Goal: Task Accomplishment & Management: Complete application form

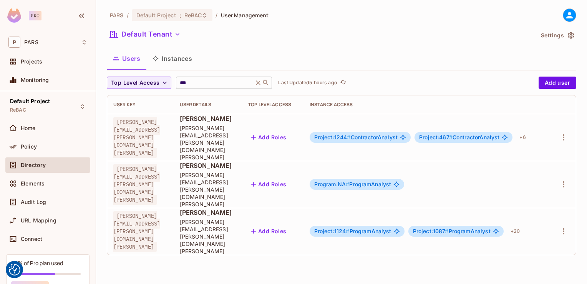
click at [260, 81] on icon at bounding box center [258, 83] width 8 height 8
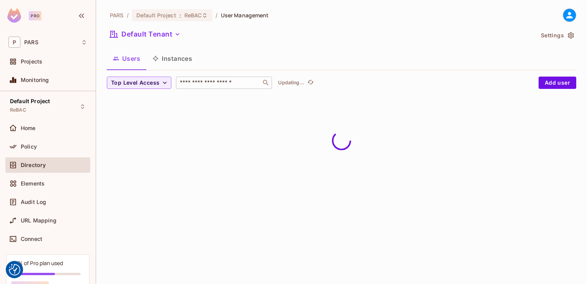
click at [202, 82] on input "text" at bounding box center [218, 83] width 81 height 8
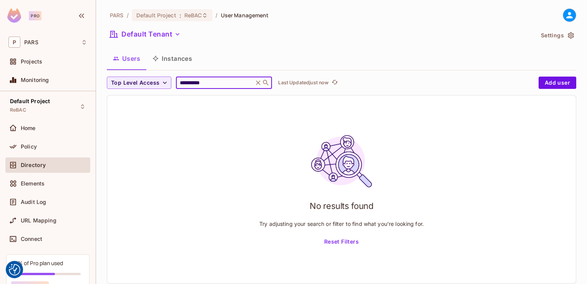
type input "**********"
click at [551, 84] on button "Add user" at bounding box center [558, 83] width 38 height 12
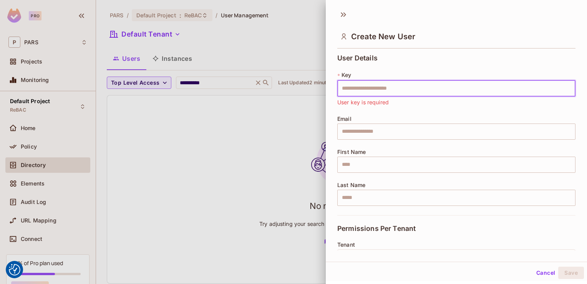
click at [346, 88] on input "text" at bounding box center [457, 88] width 238 height 16
paste input "**********"
type input "**********"
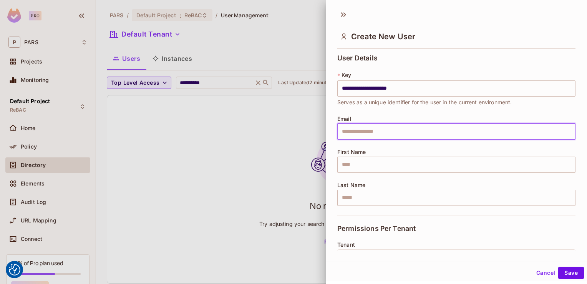
click at [348, 132] on input "text" at bounding box center [457, 131] width 238 height 16
paste input "**********"
type input "**********"
click at [342, 164] on input "text" at bounding box center [457, 164] width 238 height 16
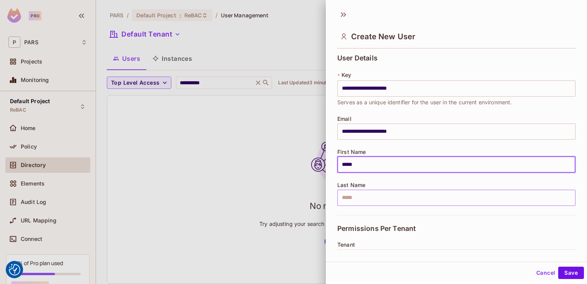
type input "*****"
click at [346, 195] on input "text" at bounding box center [457, 198] width 238 height 16
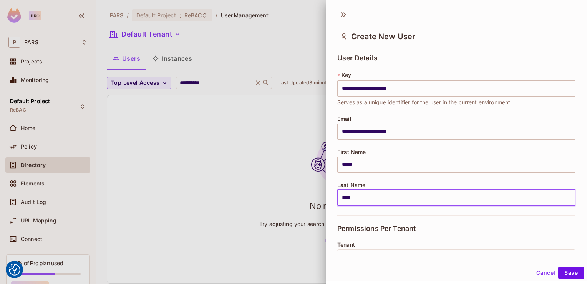
type input "****"
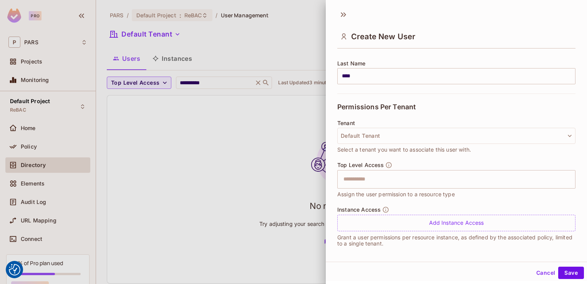
scroll to position [125, 0]
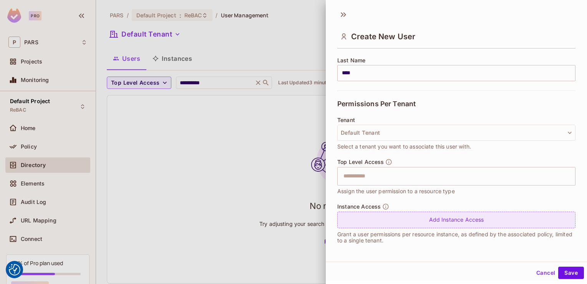
click at [454, 216] on div "Add Instance Access" at bounding box center [457, 219] width 238 height 17
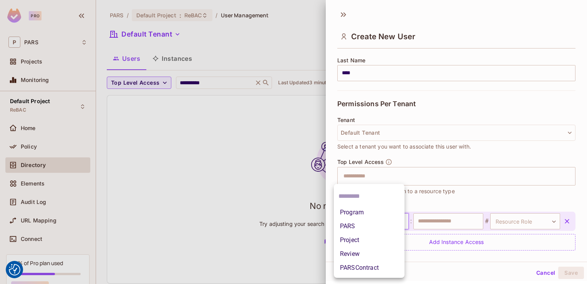
click at [400, 221] on body "We use cookies to enhance your browsing experience, serve personalized ads or c…" at bounding box center [293, 142] width 587 height 284
click at [374, 214] on li "Program" at bounding box center [369, 212] width 71 height 14
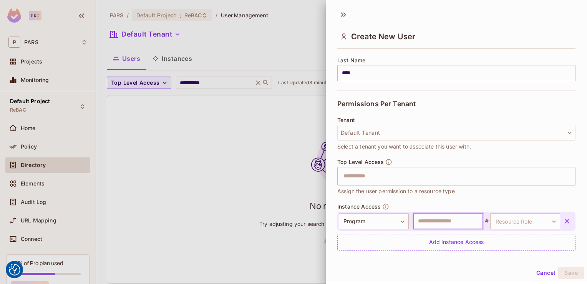
click at [429, 221] on input "text" at bounding box center [449, 221] width 70 height 16
type input "**"
click at [541, 220] on body "We use cookies to enhance your browsing experience, serve personalized ads or c…" at bounding box center [293, 142] width 587 height 284
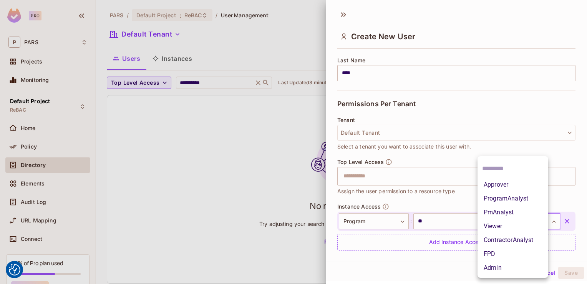
click at [510, 199] on li "ProgramAnalyst" at bounding box center [513, 198] width 71 height 14
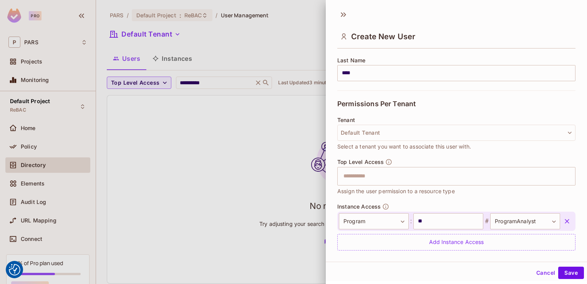
scroll to position [147, 0]
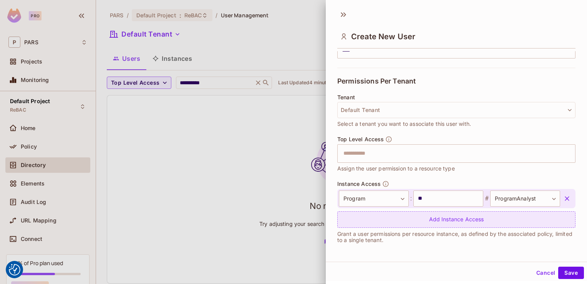
click at [463, 218] on div "Add Instance Access" at bounding box center [457, 219] width 238 height 17
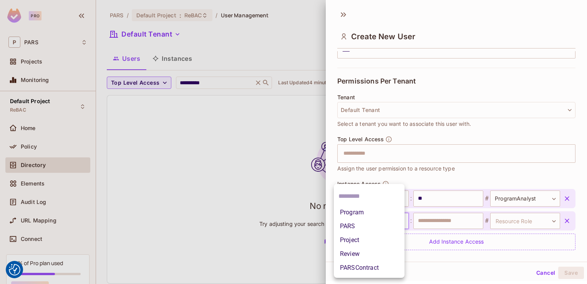
click at [398, 221] on body "We use cookies to enhance your browsing experience, serve personalized ads or c…" at bounding box center [293, 142] width 587 height 284
click at [386, 240] on li "Project" at bounding box center [369, 240] width 71 height 14
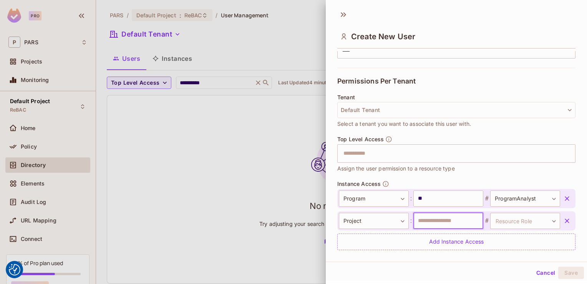
click at [427, 220] on input "text" at bounding box center [449, 221] width 70 height 16
type input "****"
click at [544, 219] on body "We use cookies to enhance your browsing experience, serve personalized ads or c…" at bounding box center [293, 142] width 587 height 284
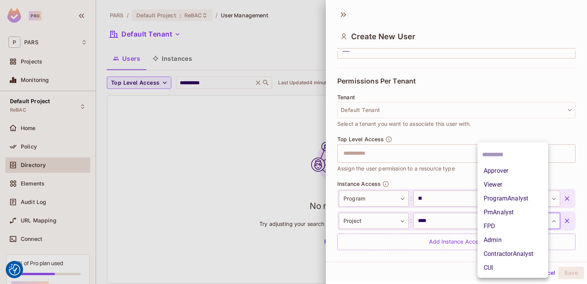
click at [514, 195] on li "ProgramAnalyst" at bounding box center [513, 198] width 71 height 14
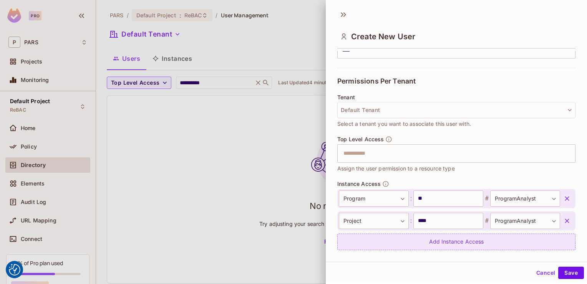
click at [466, 243] on div "Add Instance Access" at bounding box center [457, 241] width 238 height 17
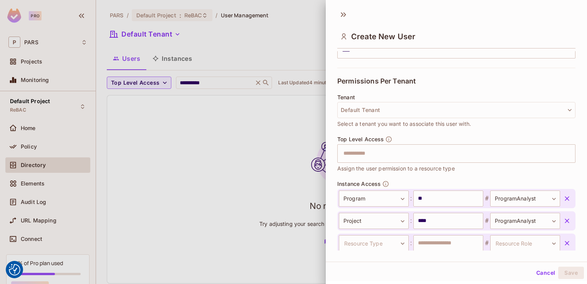
scroll to position [148, 0]
click at [399, 244] on body "We use cookies to enhance your browsing experience, serve personalized ads or c…" at bounding box center [293, 142] width 587 height 284
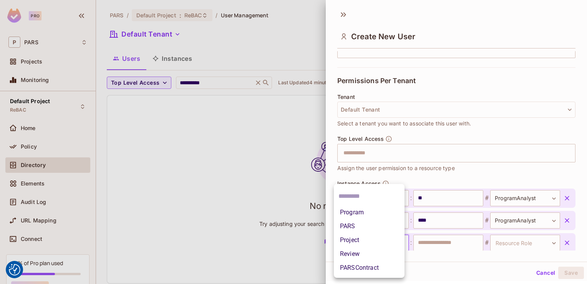
click at [379, 236] on li "Project" at bounding box center [369, 240] width 71 height 14
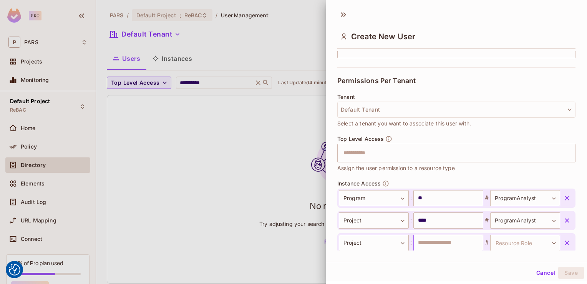
click at [431, 241] on input "text" at bounding box center [449, 242] width 70 height 16
type input "****"
click at [542, 239] on body "We use cookies to enhance your browsing experience, serve personalized ads or c…" at bounding box center [293, 142] width 587 height 284
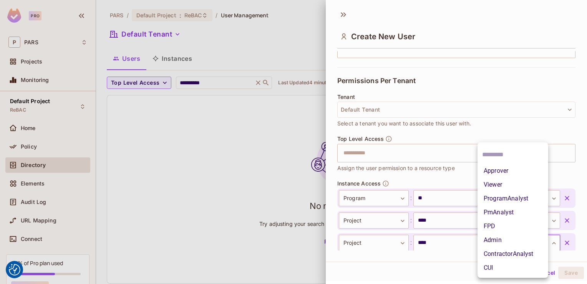
click at [508, 200] on li "ProgramAnalyst" at bounding box center [513, 198] width 71 height 14
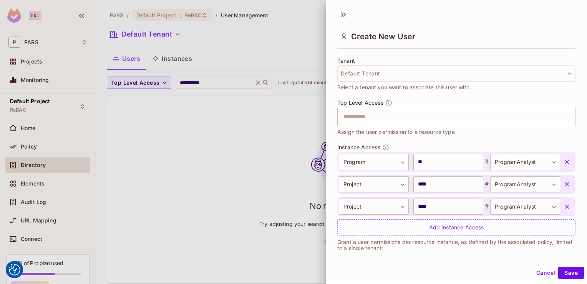
scroll to position [192, 0]
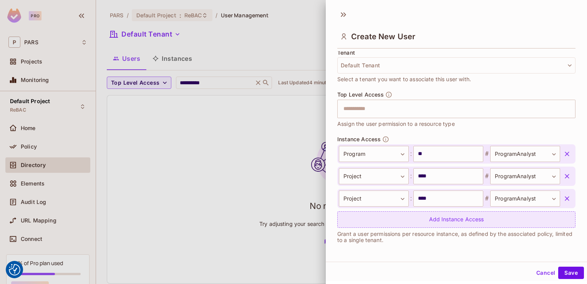
click at [452, 218] on div "Add Instance Access" at bounding box center [457, 219] width 238 height 17
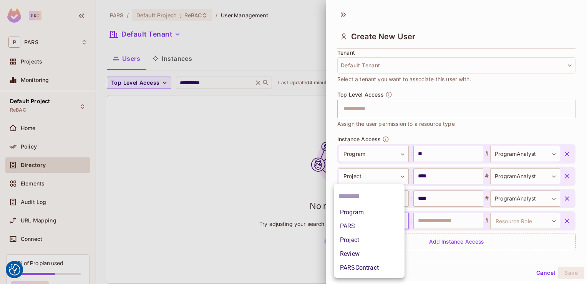
click at [398, 221] on body "We use cookies to enhance your browsing experience, serve personalized ads or c…" at bounding box center [293, 142] width 587 height 284
click at [381, 241] on li "Project" at bounding box center [369, 240] width 71 height 14
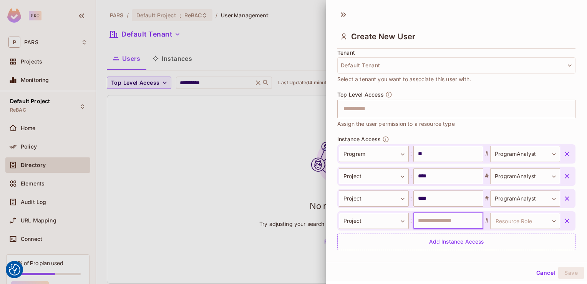
click at [437, 216] on input "text" at bounding box center [449, 221] width 70 height 16
type input "****"
click at [539, 219] on body "We use cookies to enhance your browsing experience, serve personalized ads or c…" at bounding box center [293, 142] width 587 height 284
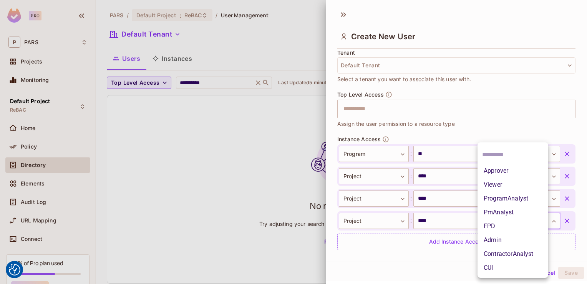
click at [531, 196] on li "ProgramAnalyst" at bounding box center [513, 198] width 71 height 14
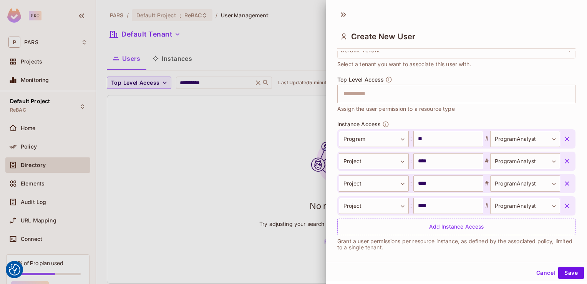
scroll to position [210, 0]
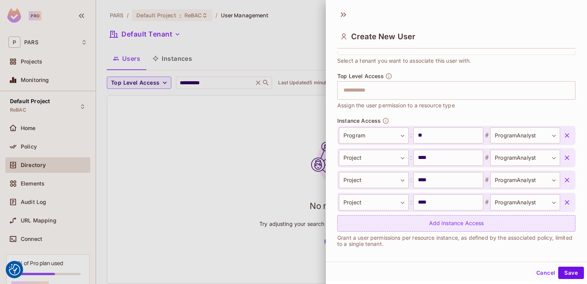
click at [450, 223] on div "Add Instance Access" at bounding box center [457, 223] width 238 height 17
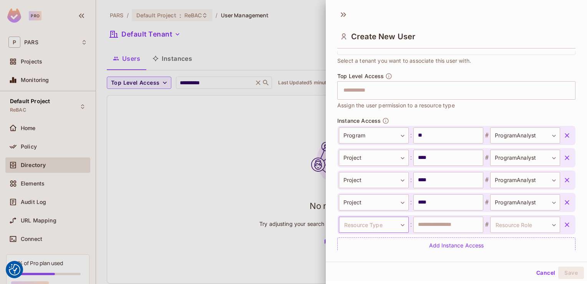
click at [399, 223] on body "We use cookies to enhance your browsing experience, serve personalized ads or c…" at bounding box center [293, 142] width 587 height 284
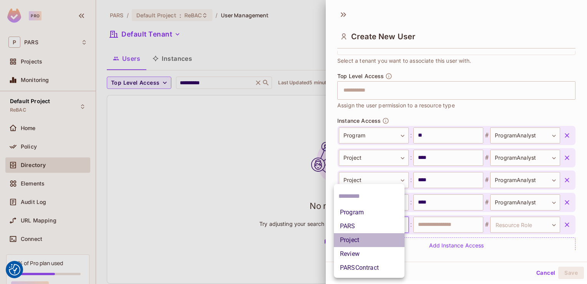
click at [385, 242] on li "Project" at bounding box center [369, 240] width 71 height 14
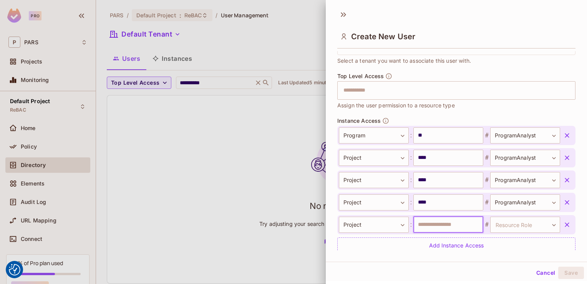
click at [416, 225] on input "text" at bounding box center [449, 224] width 70 height 16
type input "****"
click at [542, 225] on body "We use cookies to enhance your browsing experience, serve personalized ads or c…" at bounding box center [293, 142] width 587 height 284
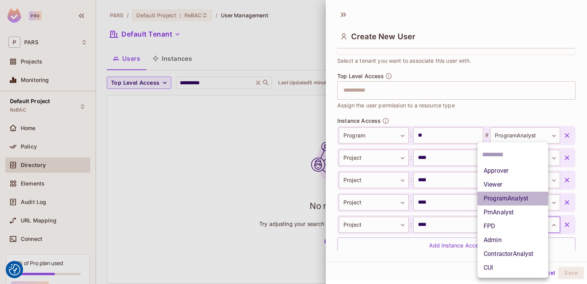
click at [534, 198] on li "ProgramAnalyst" at bounding box center [513, 198] width 71 height 14
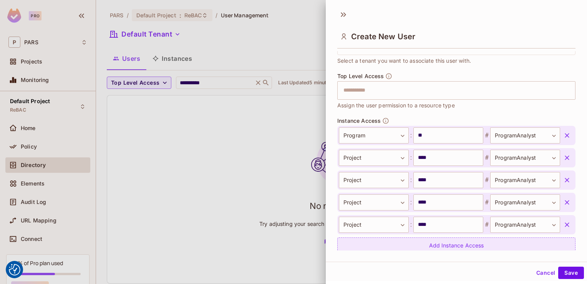
click at [483, 246] on div "Add Instance Access" at bounding box center [457, 245] width 238 height 17
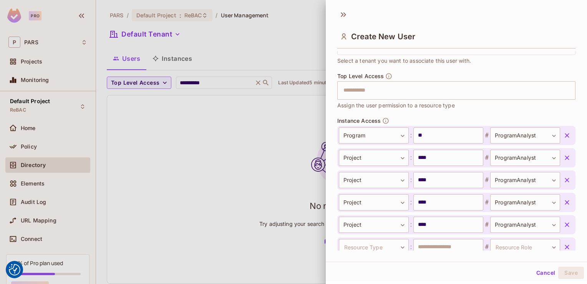
scroll to position [215, 0]
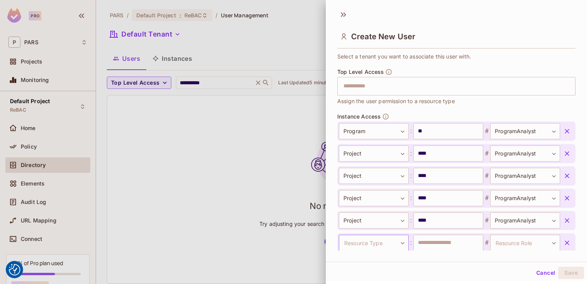
click at [398, 244] on body "We use cookies to enhance your browsing experience, serve personalized ads or c…" at bounding box center [293, 142] width 587 height 284
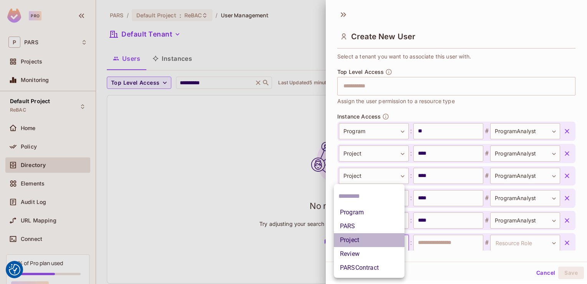
click at [380, 238] on li "Project" at bounding box center [369, 240] width 71 height 14
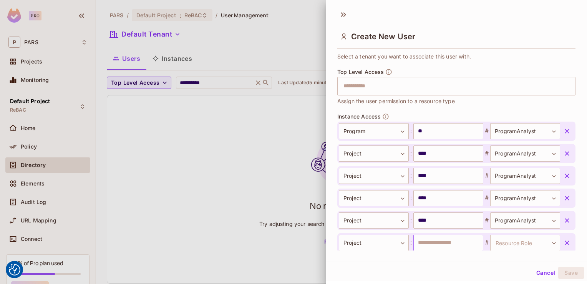
click at [422, 241] on input "text" at bounding box center [449, 242] width 70 height 16
type input "****"
drag, startPoint x: 542, startPoint y: 241, endPoint x: 524, endPoint y: 264, distance: 29.8
drag, startPoint x: 524, startPoint y: 264, endPoint x: 487, endPoint y: 276, distance: 38.5
click at [487, 276] on div "Cancel Save" at bounding box center [456, 272] width 261 height 18
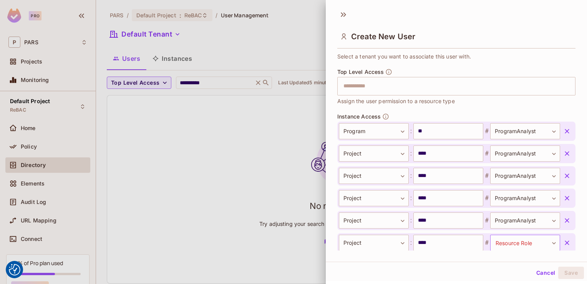
click at [541, 243] on body "We use cookies to enhance your browsing experience, serve personalized ads or c…" at bounding box center [293, 142] width 587 height 284
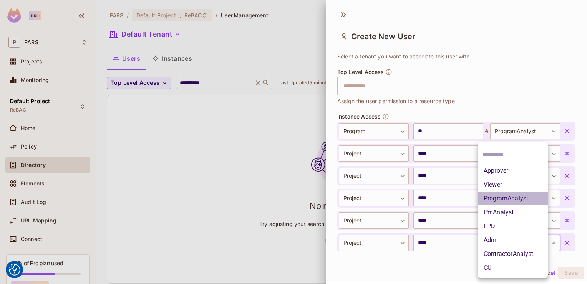
click at [523, 201] on li "ProgramAnalyst" at bounding box center [513, 198] width 71 height 14
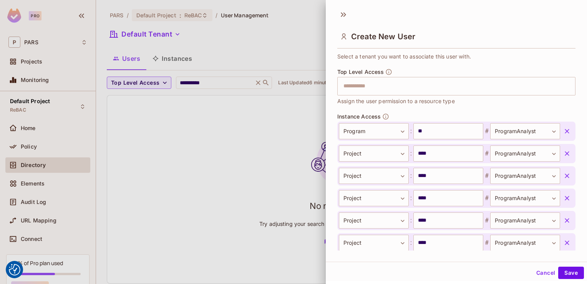
scroll to position [258, 0]
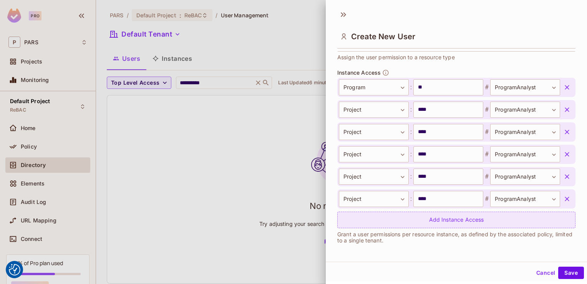
click at [427, 222] on div "Add Instance Access" at bounding box center [457, 219] width 238 height 17
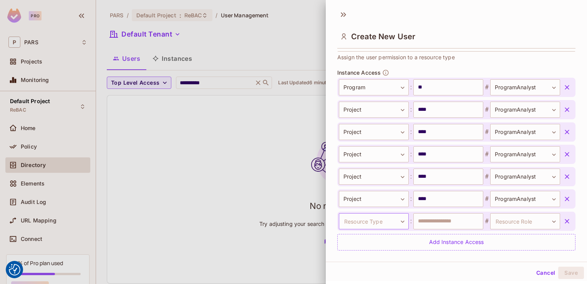
click at [400, 220] on body "We use cookies to enhance your browsing experience, serve personalized ads or c…" at bounding box center [293, 142] width 587 height 284
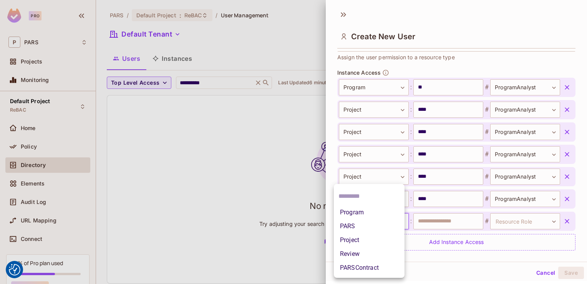
click at [383, 240] on li "Project" at bounding box center [369, 240] width 71 height 14
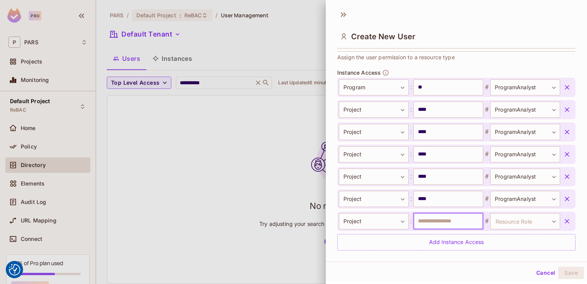
click at [418, 222] on input "text" at bounding box center [449, 221] width 70 height 16
type input "****"
click at [543, 219] on body "We use cookies to enhance your browsing experience, serve personalized ads or c…" at bounding box center [293, 142] width 587 height 284
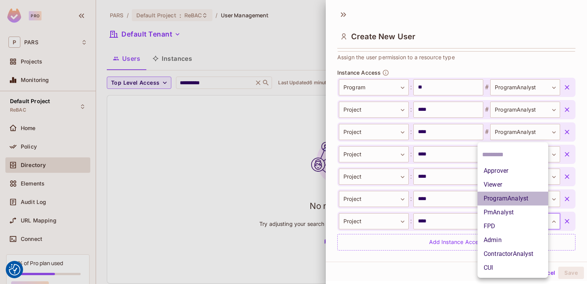
click at [527, 196] on li "ProgramAnalyst" at bounding box center [513, 198] width 71 height 14
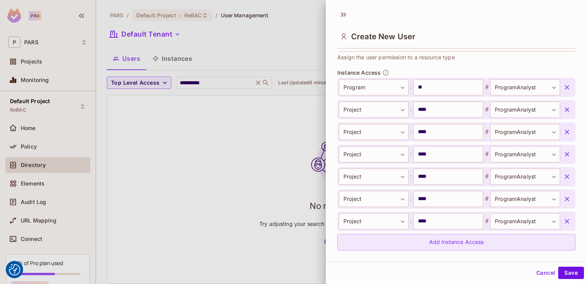
click at [469, 244] on div "Add Instance Access" at bounding box center [457, 242] width 238 height 17
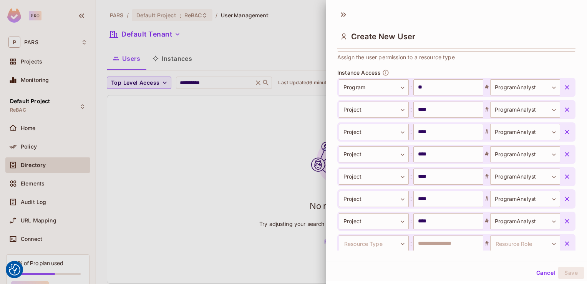
scroll to position [259, 0]
click at [400, 241] on body "We use cookies to enhance your browsing experience, serve personalized ads or c…" at bounding box center [293, 142] width 587 height 284
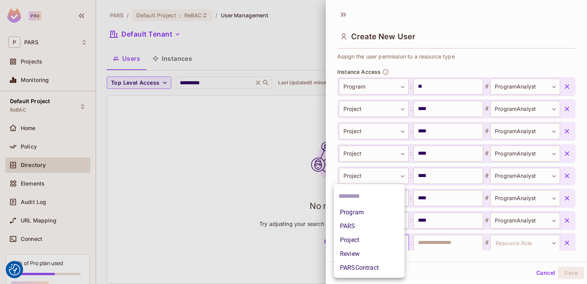
click at [400, 241] on li "Project" at bounding box center [369, 240] width 71 height 14
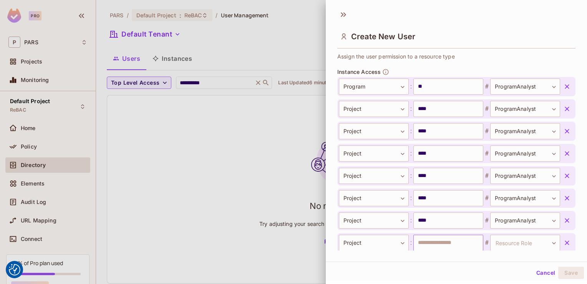
click at [419, 239] on input "text" at bounding box center [449, 242] width 70 height 16
type input "****"
click at [543, 242] on body "We use cookies to enhance your browsing experience, serve personalized ads or c…" at bounding box center [293, 142] width 587 height 284
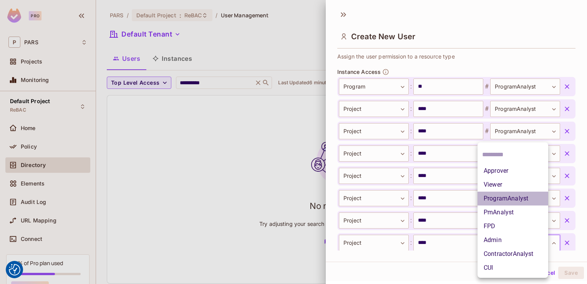
click at [527, 199] on li "ProgramAnalyst" at bounding box center [513, 198] width 71 height 14
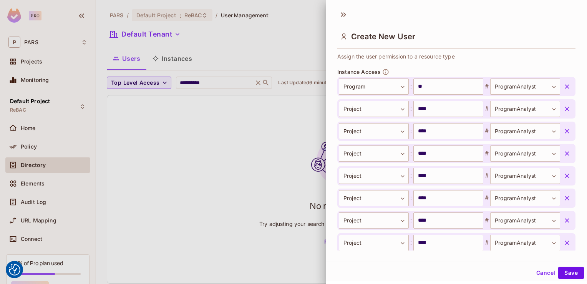
scroll to position [303, 0]
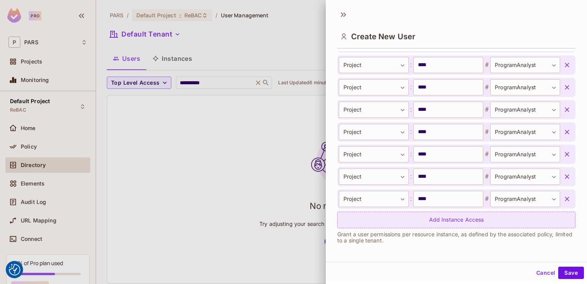
click at [454, 219] on div "Add Instance Access" at bounding box center [457, 219] width 238 height 17
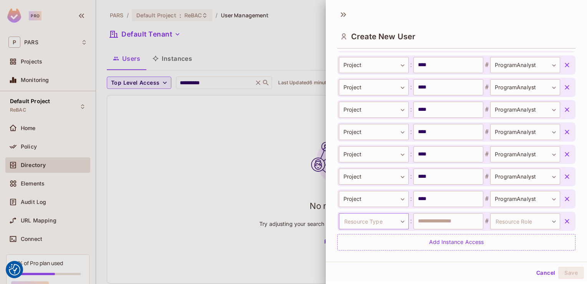
click at [397, 222] on body "We use cookies to enhance your browsing experience, serve personalized ads or c…" at bounding box center [293, 142] width 587 height 284
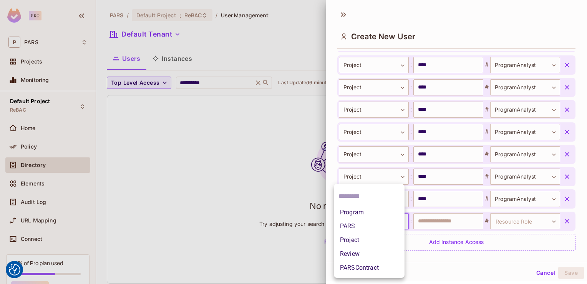
click at [372, 242] on li "Project" at bounding box center [369, 240] width 71 height 14
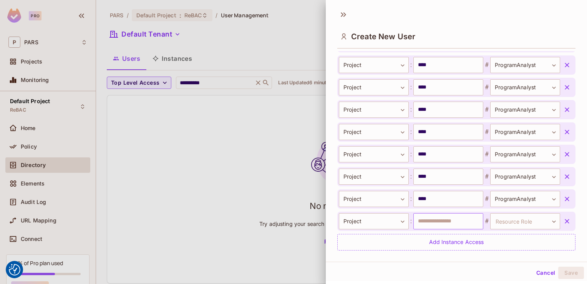
click at [419, 218] on input "text" at bounding box center [449, 221] width 70 height 16
type input "****"
click at [541, 219] on body "We use cookies to enhance your browsing experience, serve personalized ads or c…" at bounding box center [293, 142] width 587 height 284
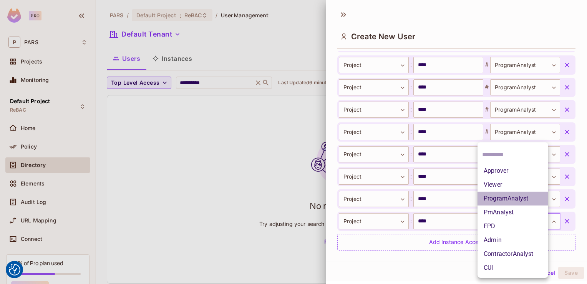
click at [531, 201] on li "ProgramAnalyst" at bounding box center [513, 198] width 71 height 14
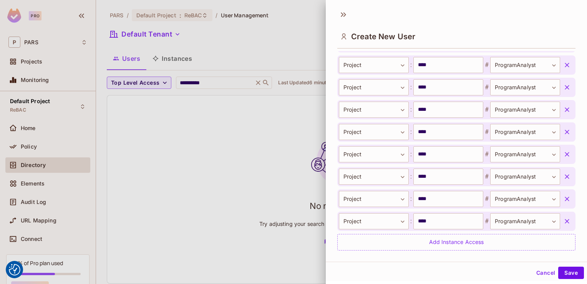
scroll to position [326, 0]
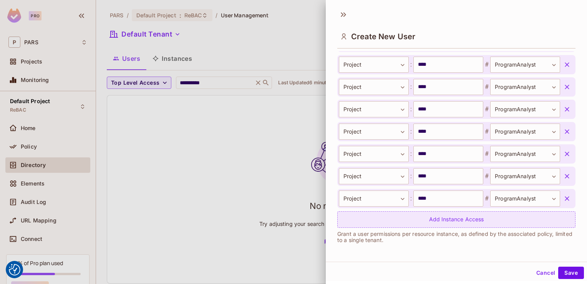
click at [457, 221] on div "Add Instance Access" at bounding box center [457, 219] width 238 height 17
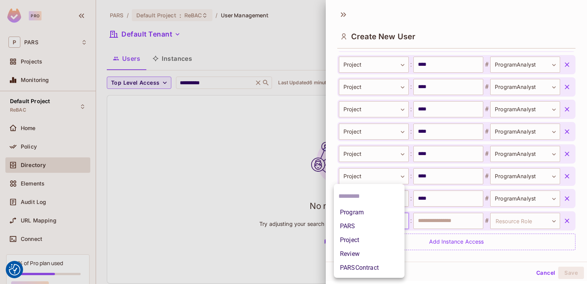
click at [398, 221] on body "We use cookies to enhance your browsing experience, serve personalized ads or c…" at bounding box center [293, 142] width 587 height 284
click at [388, 236] on li "Project" at bounding box center [369, 240] width 71 height 14
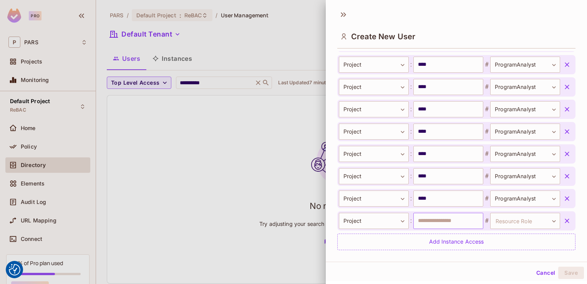
click at [441, 222] on input "text" at bounding box center [449, 221] width 70 height 16
type input "****"
click at [542, 218] on body "We use cookies to enhance your browsing experience, serve personalized ads or c…" at bounding box center [293, 142] width 587 height 284
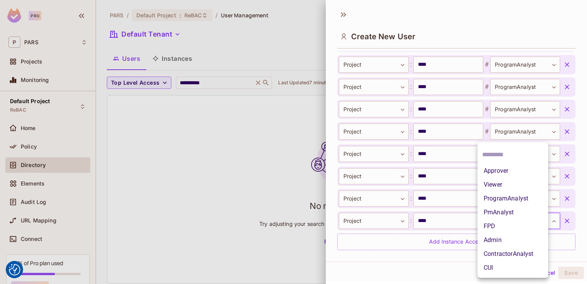
click at [526, 200] on li "ProgramAnalyst" at bounding box center [513, 198] width 71 height 14
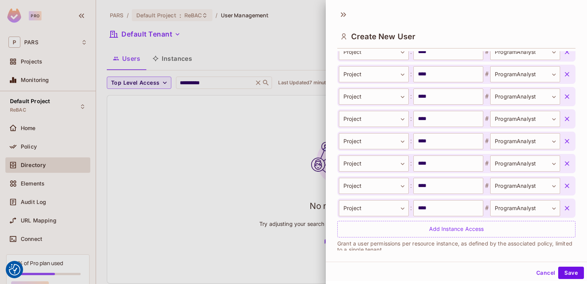
scroll to position [348, 0]
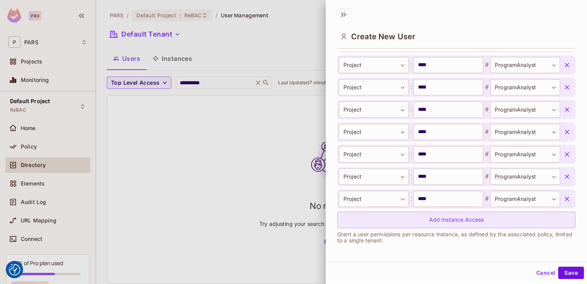
click at [436, 219] on div "Add Instance Access" at bounding box center [457, 219] width 238 height 17
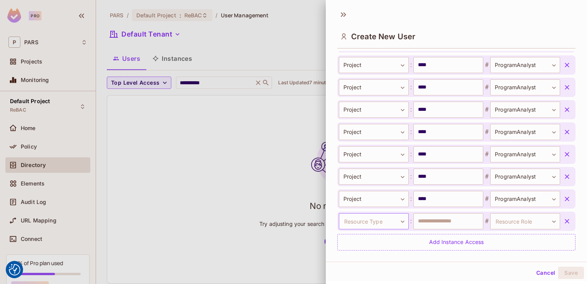
click at [396, 220] on body "We use cookies to enhance your browsing experience, serve personalized ads or c…" at bounding box center [293, 142] width 587 height 284
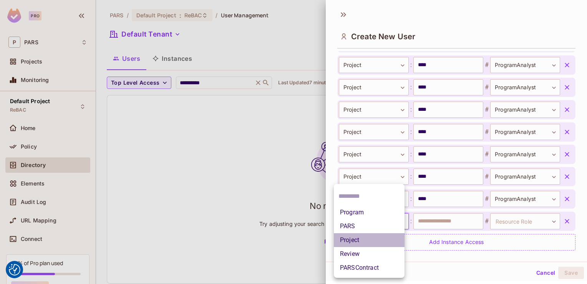
click at [382, 239] on li "Project" at bounding box center [369, 240] width 71 height 14
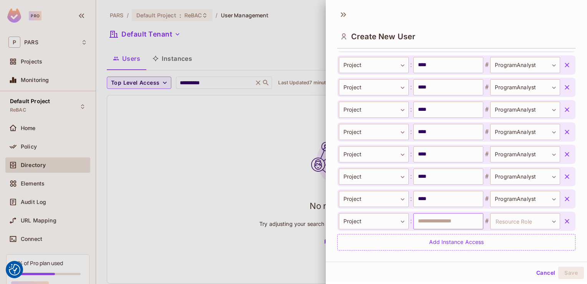
click at [422, 218] on input "text" at bounding box center [449, 221] width 70 height 16
type input "****"
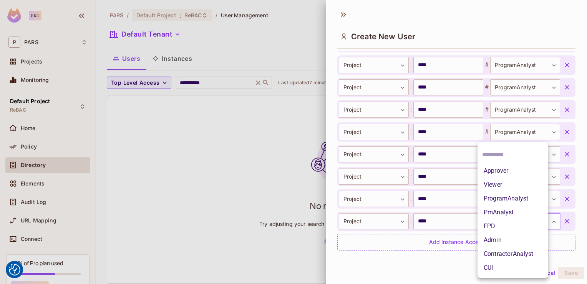
click at [541, 216] on body "We use cookies to enhance your browsing experience, serve personalized ads or c…" at bounding box center [293, 142] width 587 height 284
click at [516, 202] on li "ProgramAnalyst" at bounding box center [513, 198] width 71 height 14
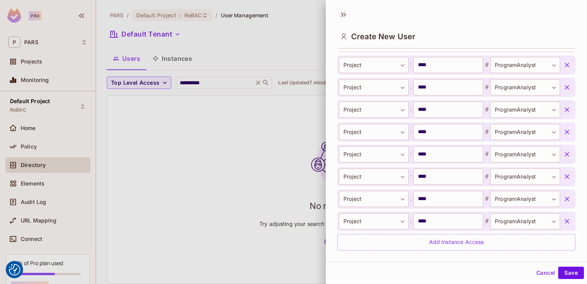
scroll to position [370, 0]
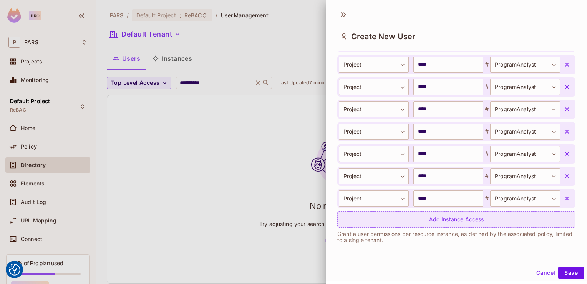
click at [449, 220] on div "Add Instance Access" at bounding box center [457, 219] width 238 height 17
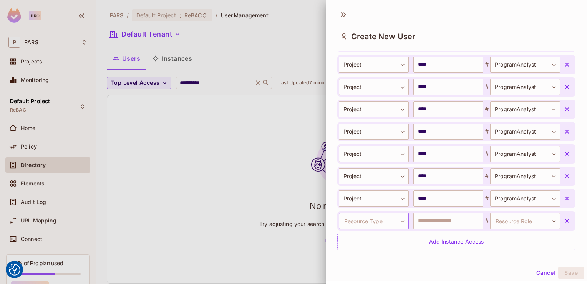
click at [399, 221] on body "We use cookies to enhance your browsing experience, serve personalized ads or c…" at bounding box center [293, 142] width 587 height 284
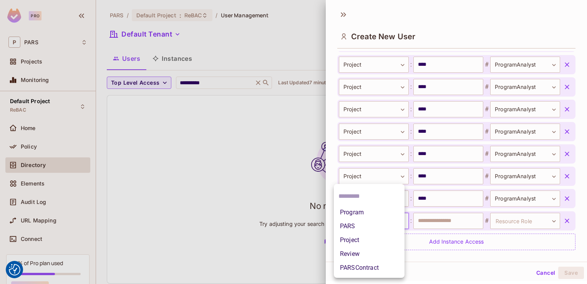
click at [371, 241] on li "Project" at bounding box center [369, 240] width 71 height 14
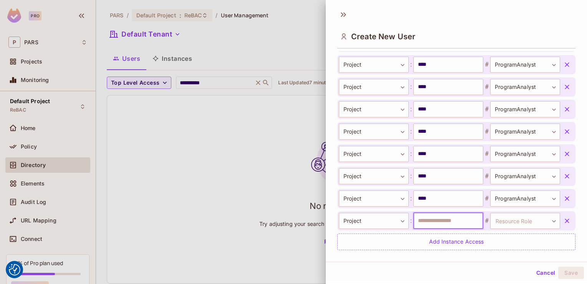
drag, startPoint x: 414, startPoint y: 215, endPoint x: 426, endPoint y: 222, distance: 14.0
click at [426, 222] on input "text" at bounding box center [449, 221] width 70 height 16
type input "****"
click at [539, 221] on body "We use cookies to enhance your browsing experience, serve personalized ads or c…" at bounding box center [293, 142] width 587 height 284
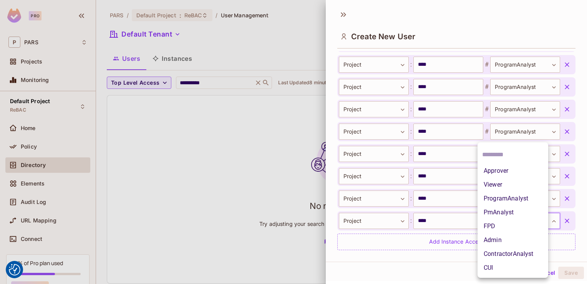
click at [518, 202] on li "ProgramAnalyst" at bounding box center [513, 198] width 71 height 14
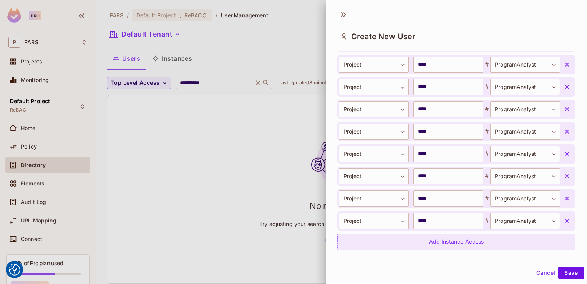
click at [474, 243] on div "Add Instance Access" at bounding box center [457, 241] width 238 height 17
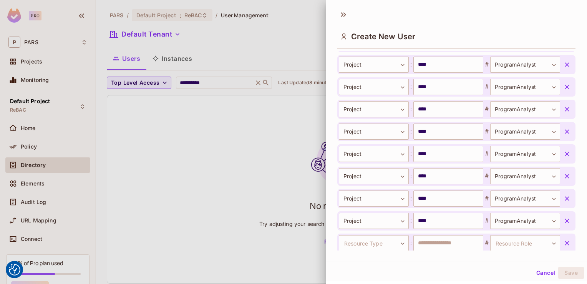
scroll to position [371, 0]
click at [399, 241] on body "We use cookies to enhance your browsing experience, serve personalized ads or c…" at bounding box center [293, 142] width 587 height 284
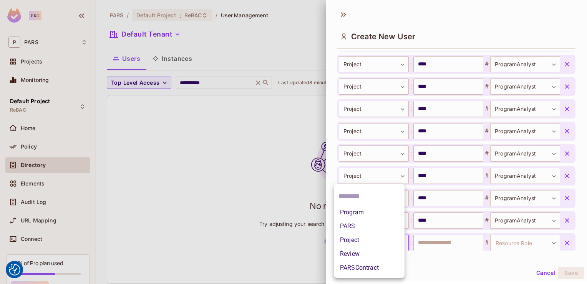
click at [386, 238] on li "Project" at bounding box center [369, 240] width 71 height 14
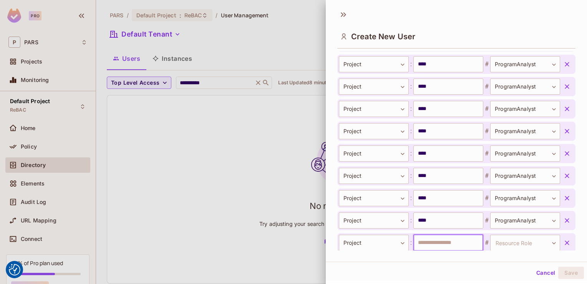
click at [418, 239] on input "text" at bounding box center [449, 242] width 70 height 16
type input "****"
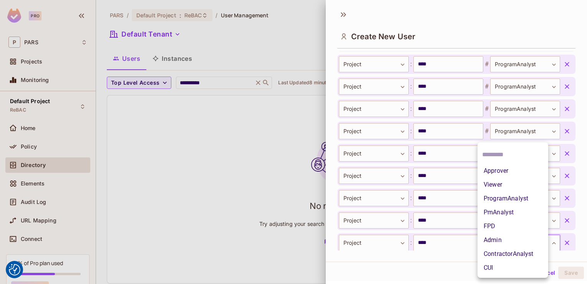
click at [544, 244] on body "We use cookies to enhance your browsing experience, serve personalized ads or c…" at bounding box center [293, 142] width 587 height 284
click at [529, 199] on li "ProgramAnalyst" at bounding box center [513, 198] width 71 height 14
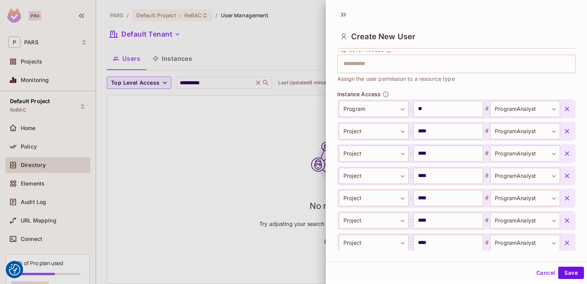
scroll to position [238, 0]
click at [542, 106] on body "We use cookies to enhance your browsing experience, serve personalized ads or c…" at bounding box center [293, 142] width 587 height 284
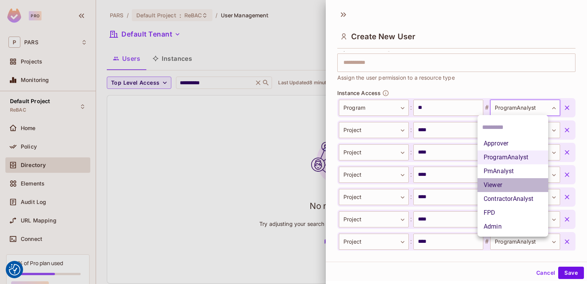
click at [517, 181] on li "Viewer" at bounding box center [513, 185] width 71 height 14
type input "******"
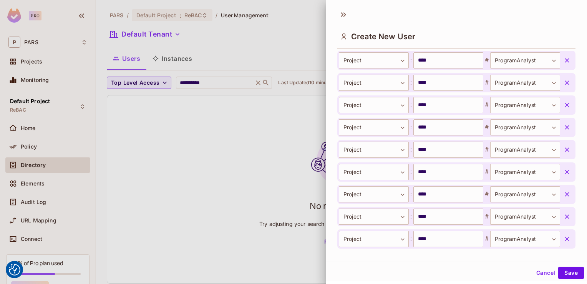
scroll to position [415, 0]
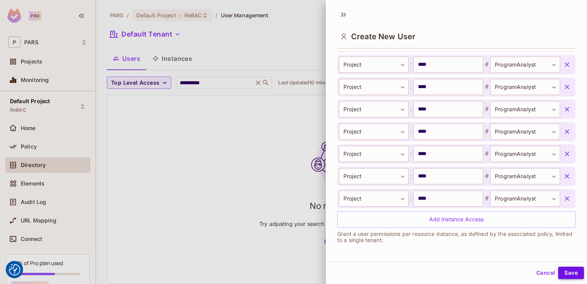
click at [569, 271] on button "Save" at bounding box center [572, 272] width 26 height 12
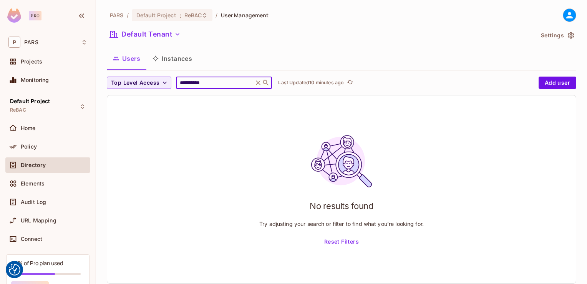
click at [246, 82] on input "**********" at bounding box center [214, 83] width 73 height 8
click at [261, 84] on icon at bounding box center [258, 83] width 8 height 8
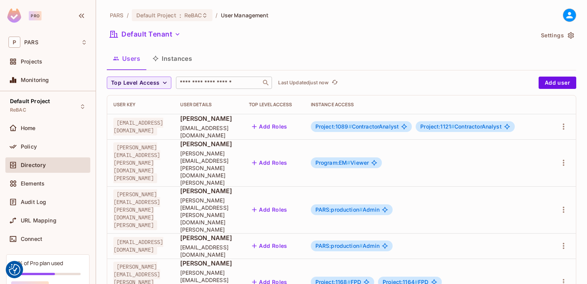
click at [219, 79] on input "text" at bounding box center [218, 83] width 81 height 8
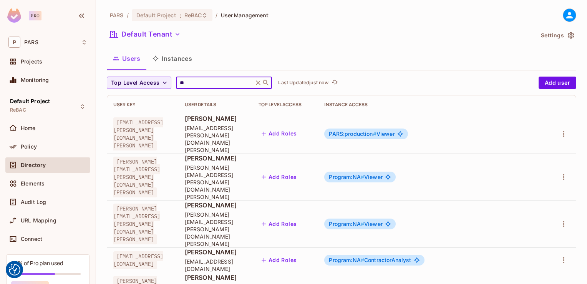
click at [433, 54] on div "Users Instances" at bounding box center [342, 58] width 470 height 19
click at [205, 85] on input "**" at bounding box center [214, 83] width 73 height 8
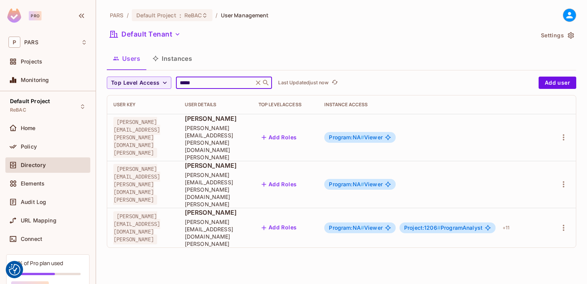
type input "*****"
click at [302, 217] on div "PARS / Default Project : ReBAC / User Management Default Tenant Settings Users …" at bounding box center [341, 142] width 491 height 284
